Goal: Ask a question

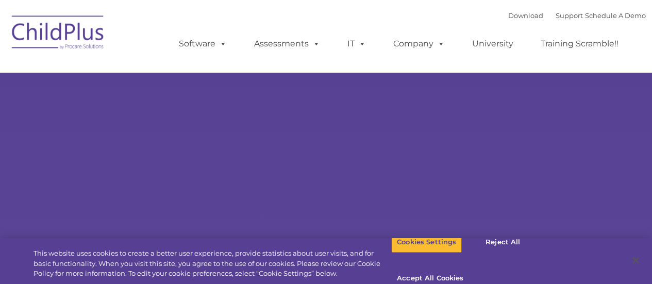
select select "MEDIUM"
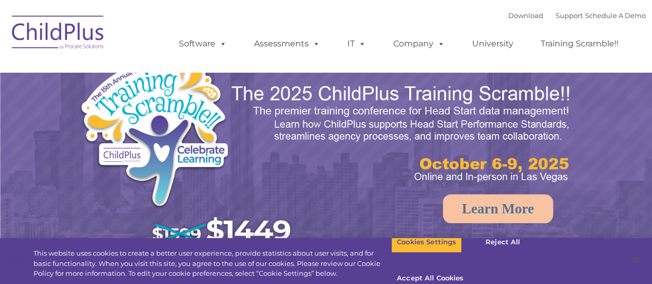
select select "MEDIUM"
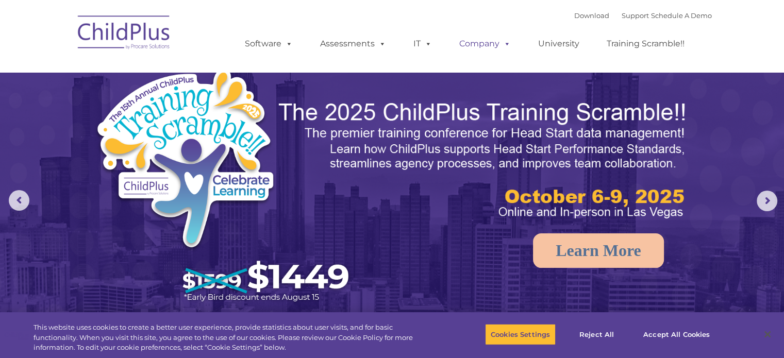
click at [505, 42] on span at bounding box center [504, 44] width 11 height 10
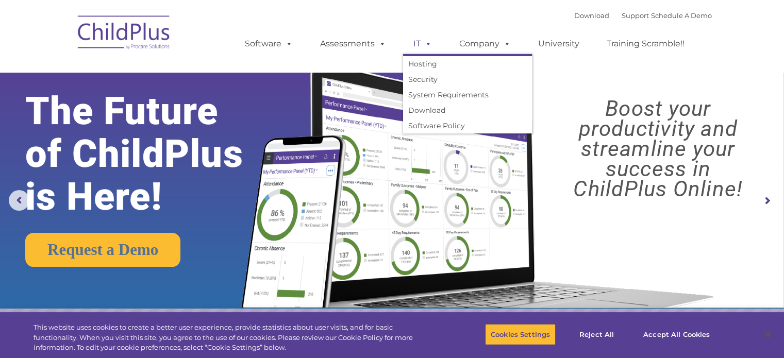
click at [417, 44] on link "IT" at bounding box center [422, 44] width 39 height 21
